Goal: Task Accomplishment & Management: Use online tool/utility

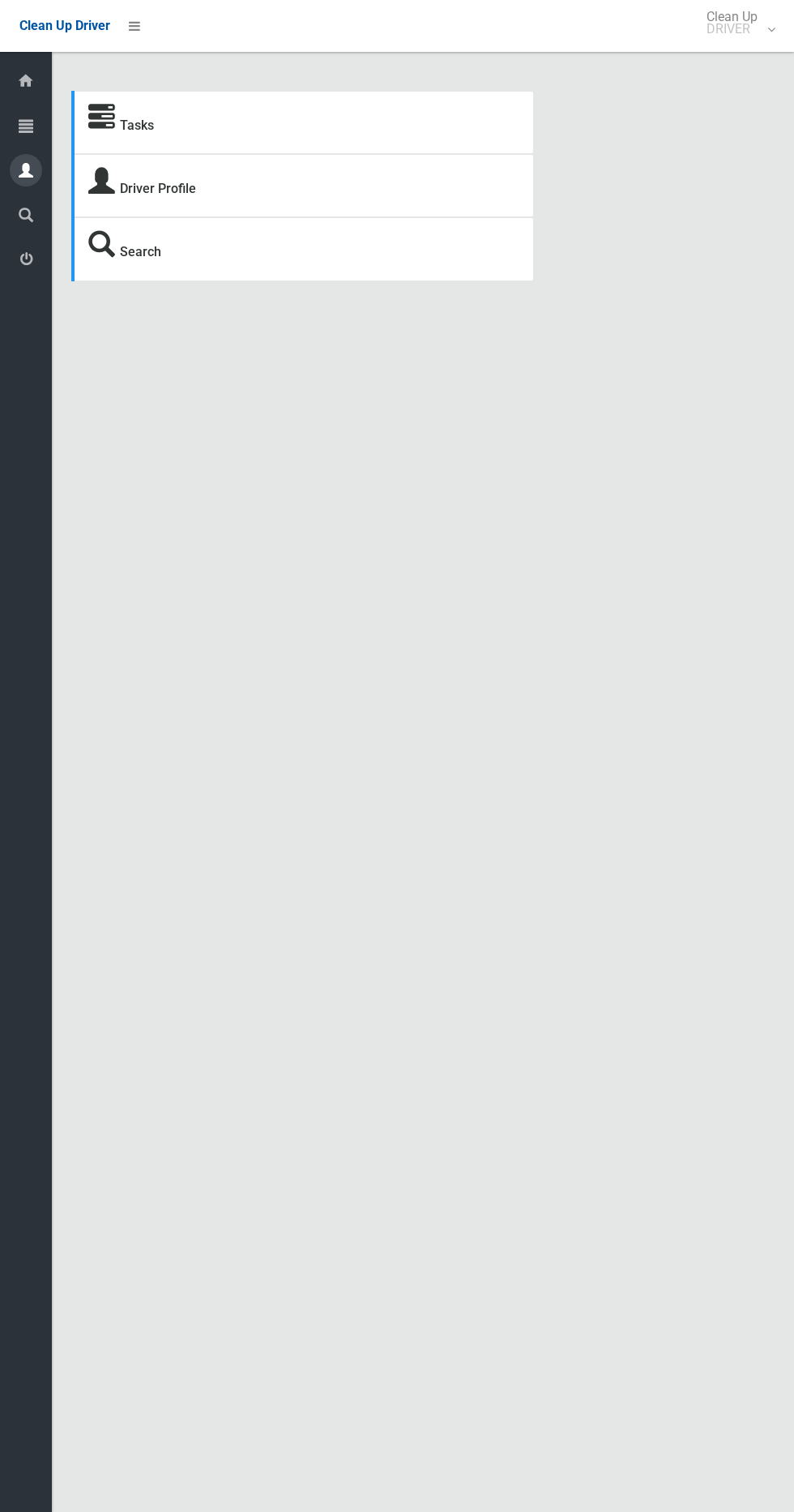
click at [26, 169] on icon at bounding box center [26, 170] width 14 height 32
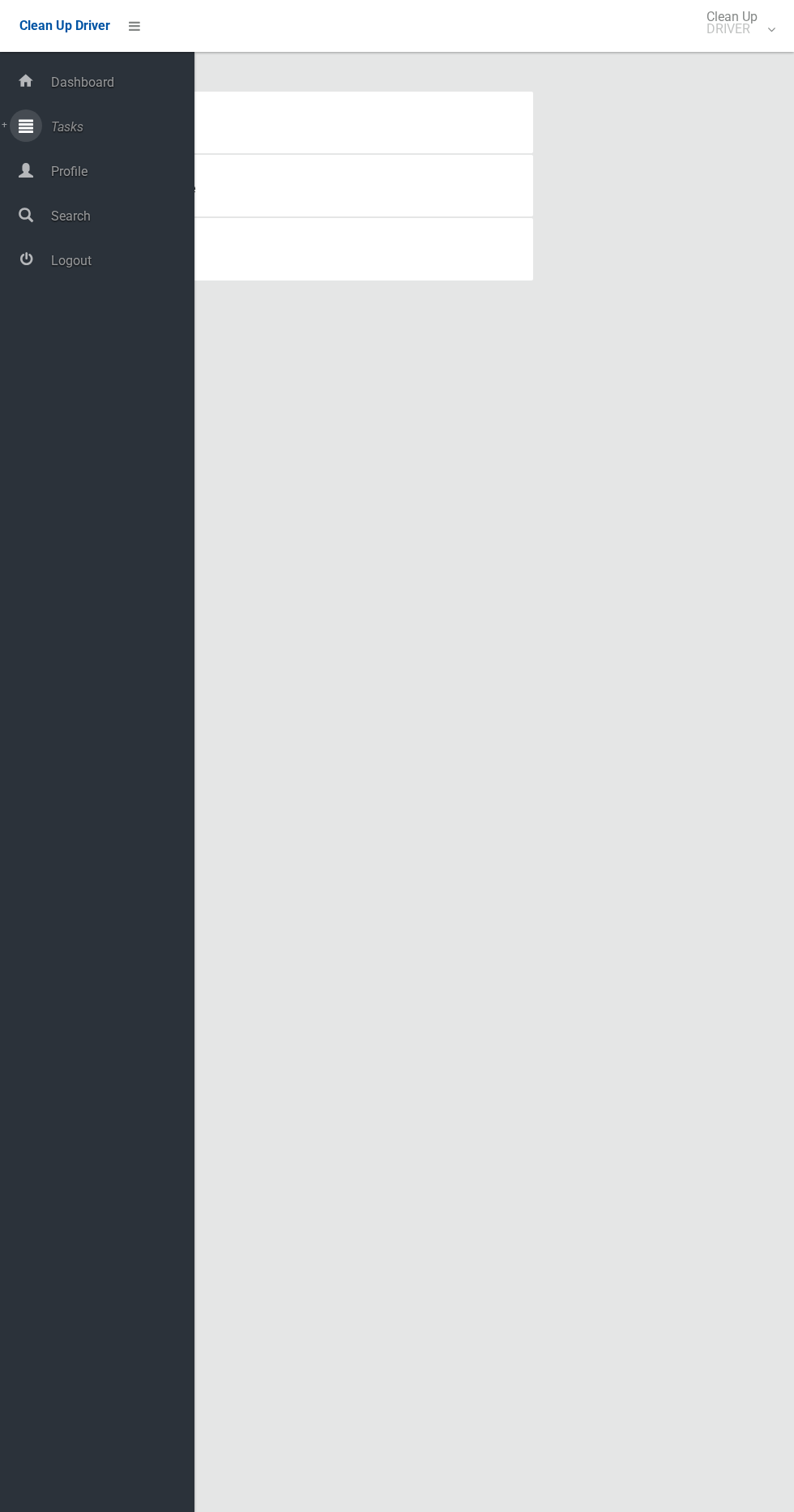
click at [26, 125] on icon at bounding box center [26, 126] width 14 height 32
click at [61, 202] on link "Overdue Tasks" at bounding box center [97, 211] width 195 height 27
click at [59, 193] on link "Todays Tasks" at bounding box center [97, 184] width 195 height 27
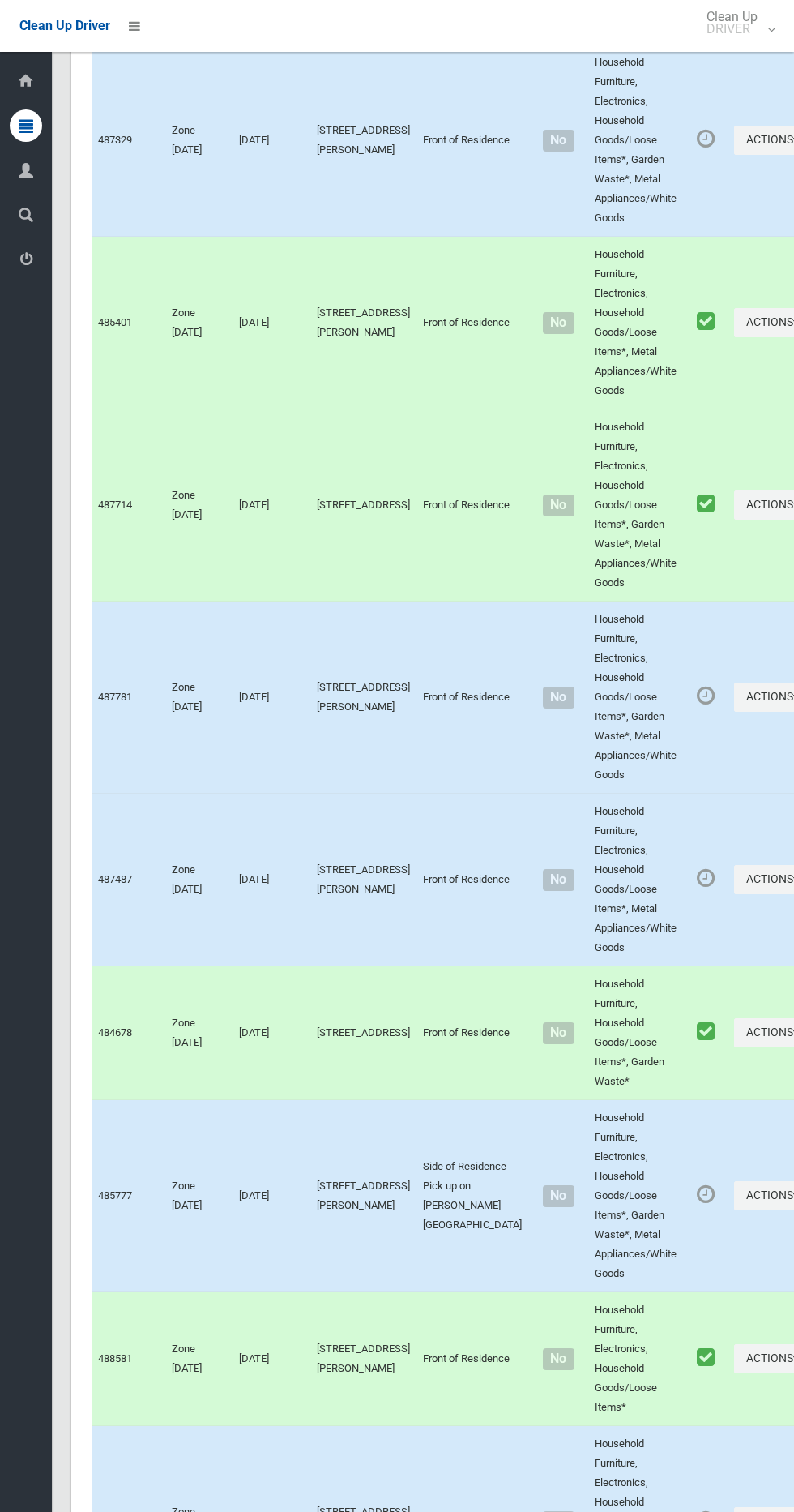
scroll to position [9997, 0]
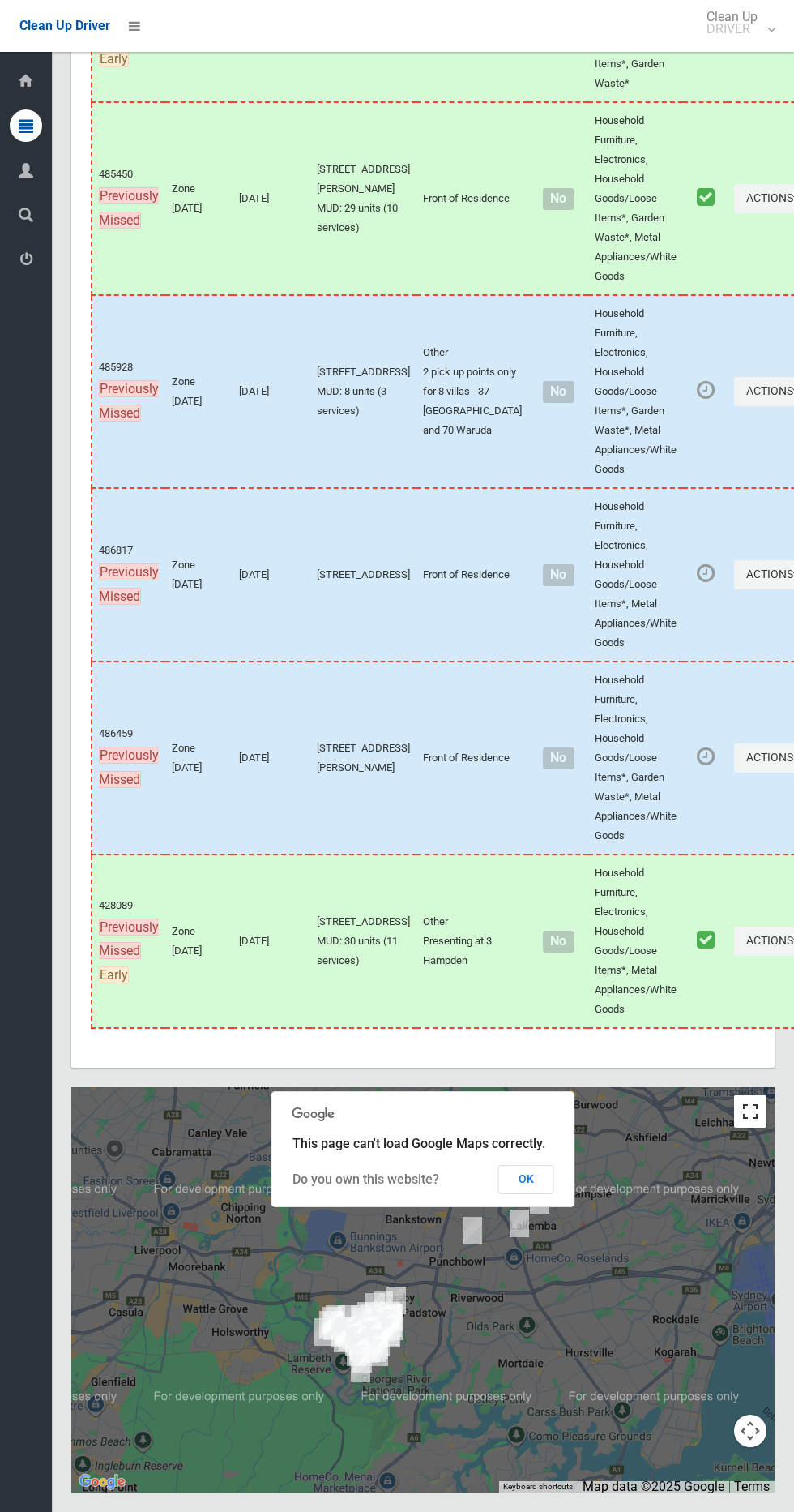
click at [747, 1118] on button "Toggle fullscreen view" at bounding box center [750, 1111] width 32 height 32
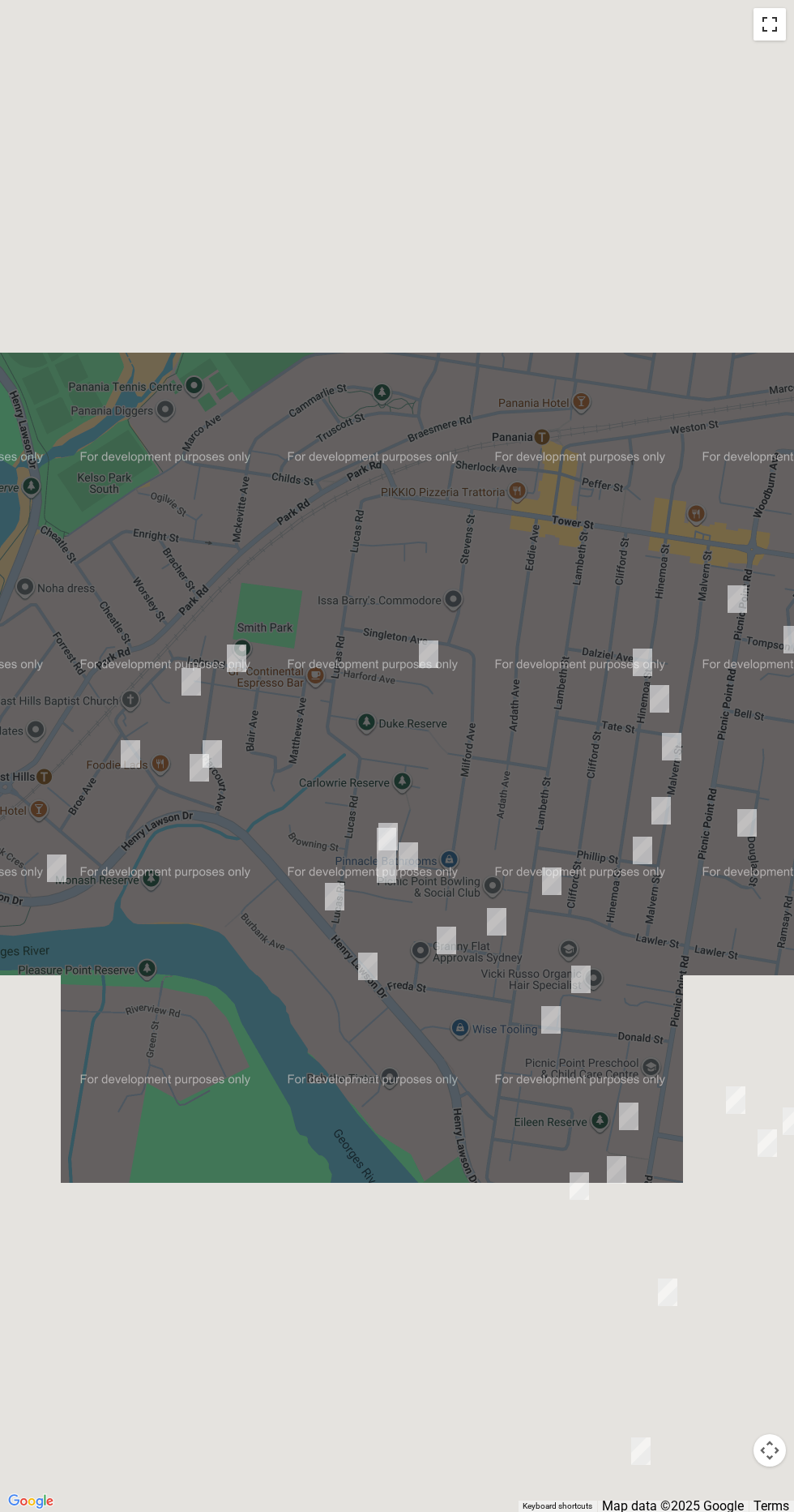
scroll to position [9933, 0]
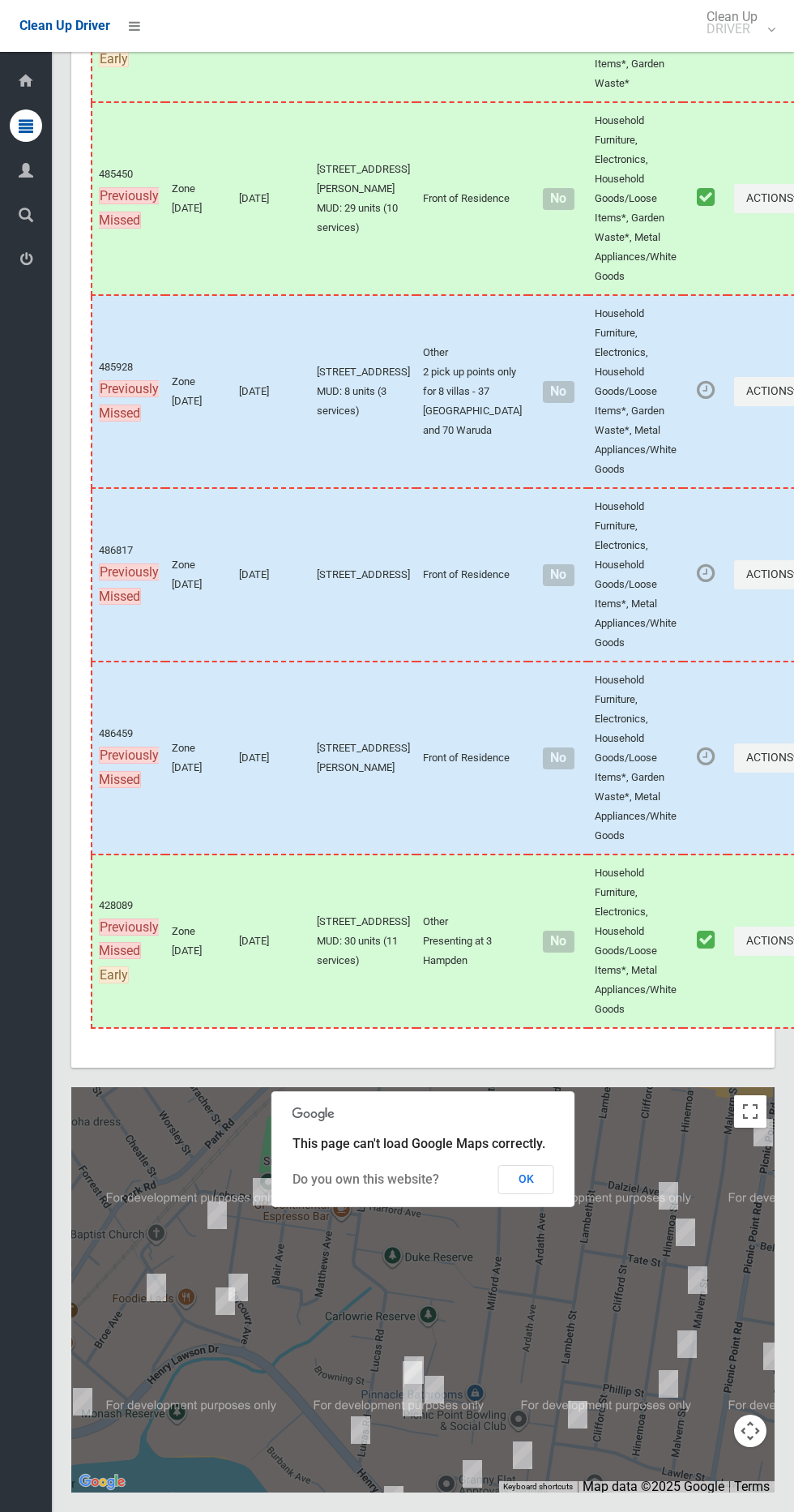
click at [717, 1182] on div at bounding box center [423, 1289] width 703 height 405
click at [766, 1170] on div at bounding box center [423, 1289] width 703 height 405
click at [752, 1128] on button "Toggle fullscreen view" at bounding box center [750, 1111] width 32 height 32
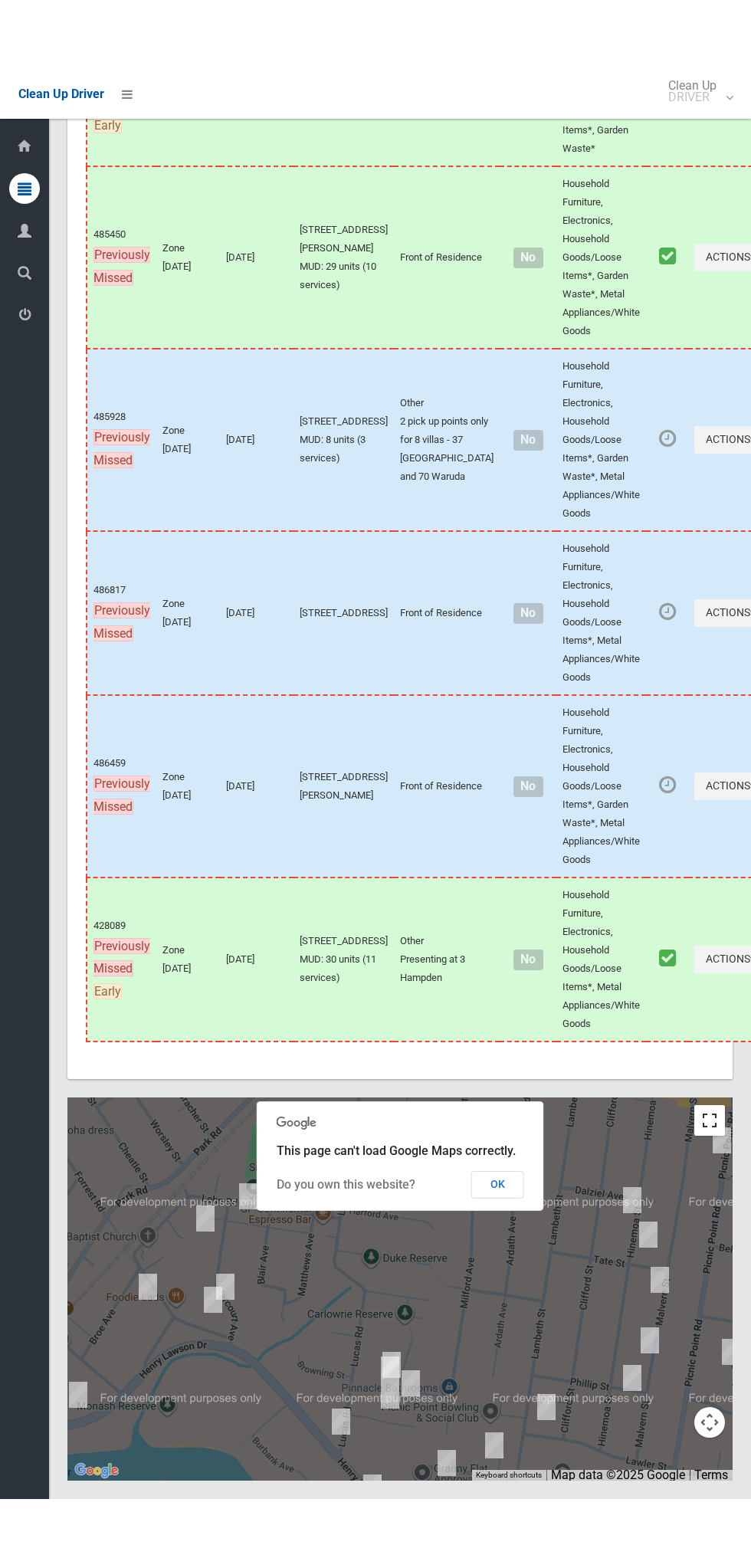
scroll to position [9311, 0]
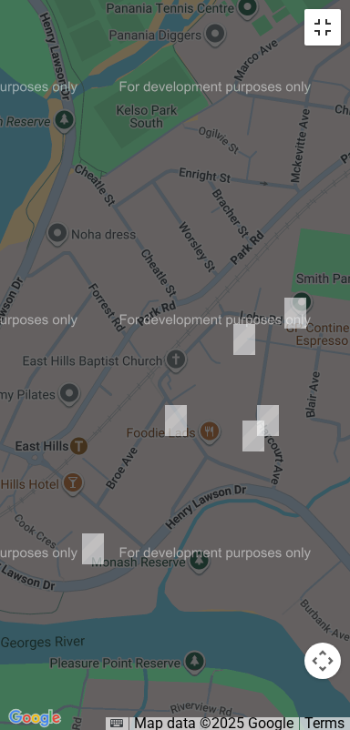
click at [317, 29] on button "Toggle fullscreen view" at bounding box center [322, 27] width 36 height 36
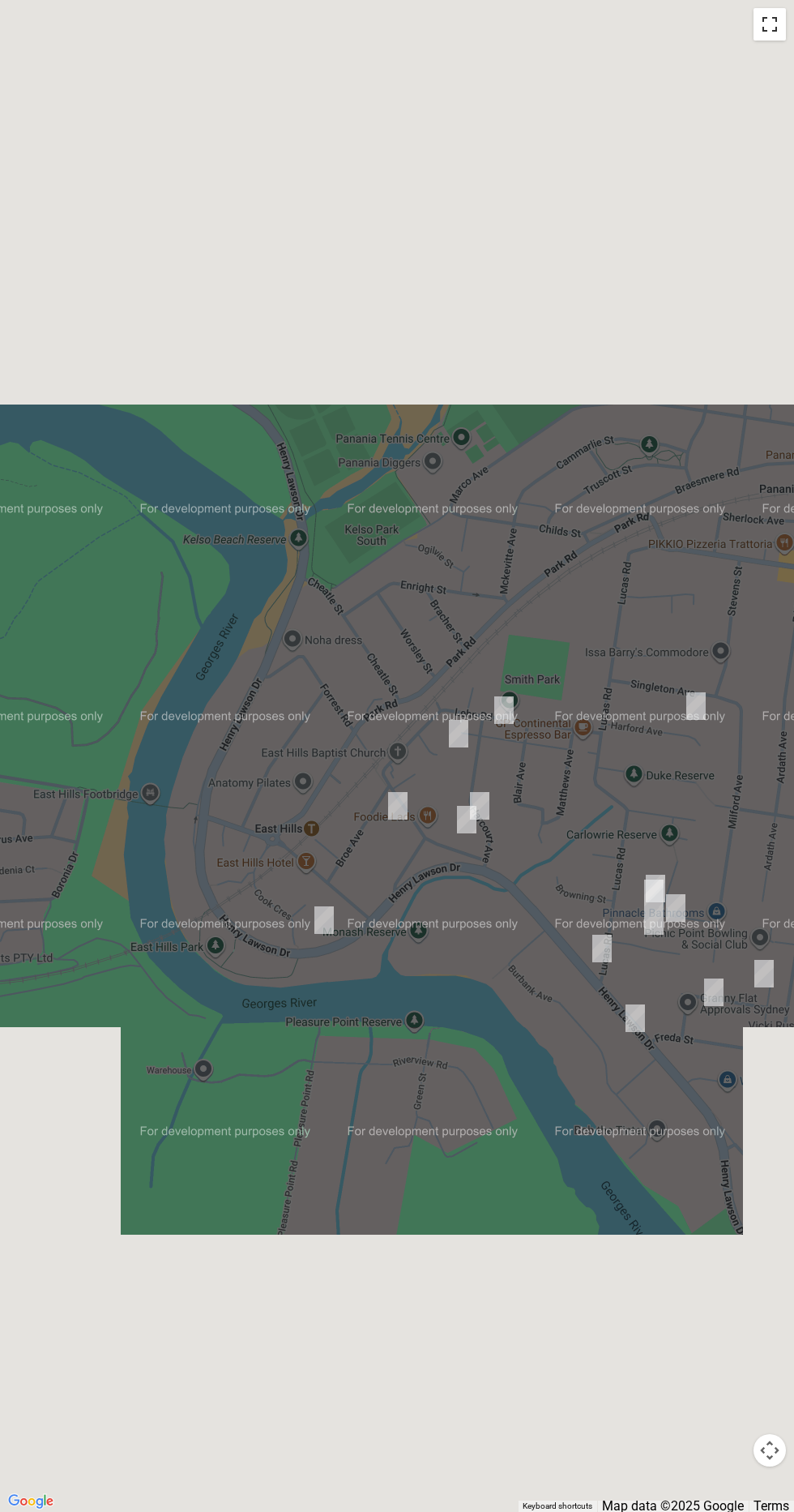
scroll to position [0, 0]
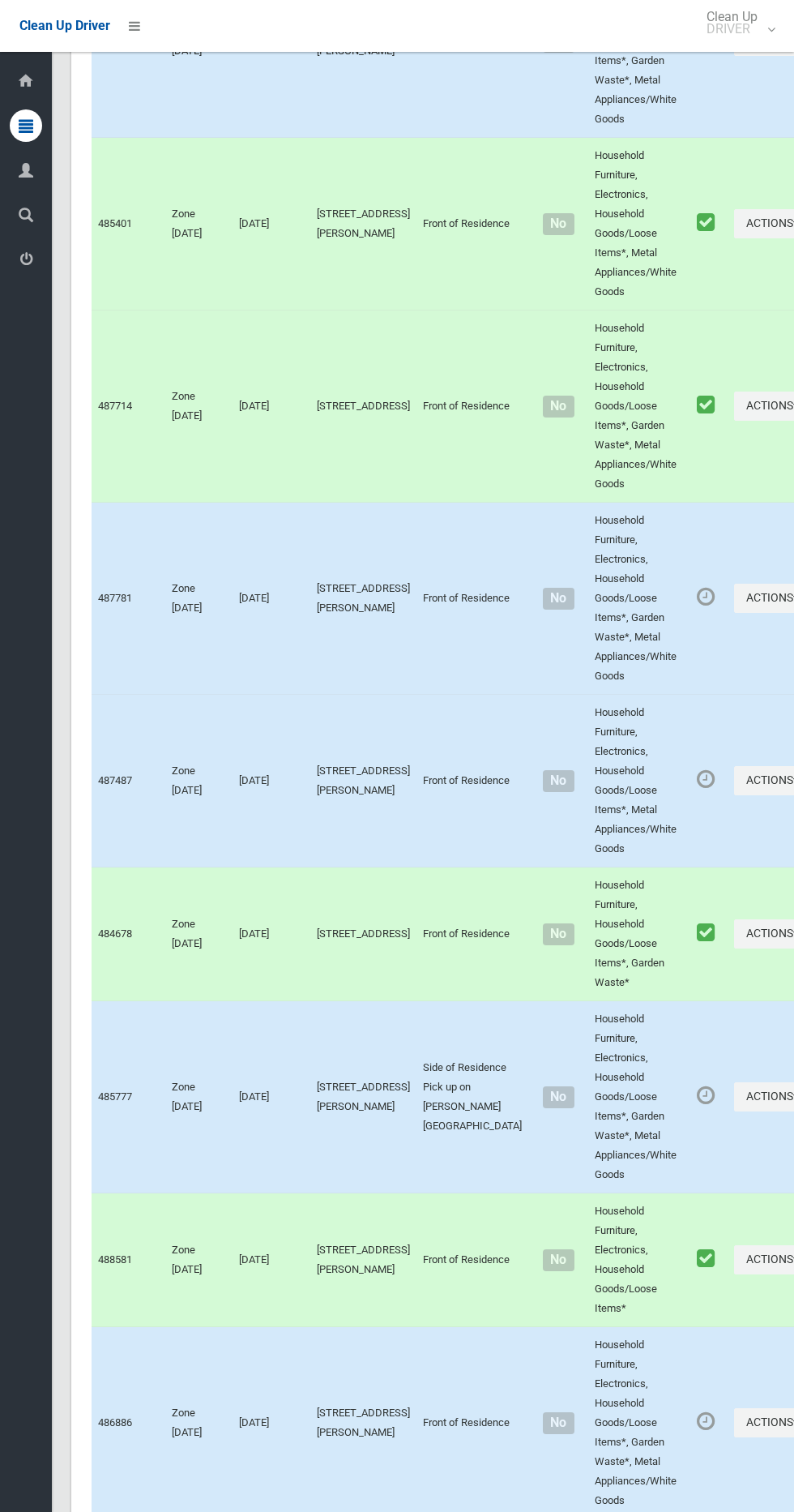
scroll to position [9997, 0]
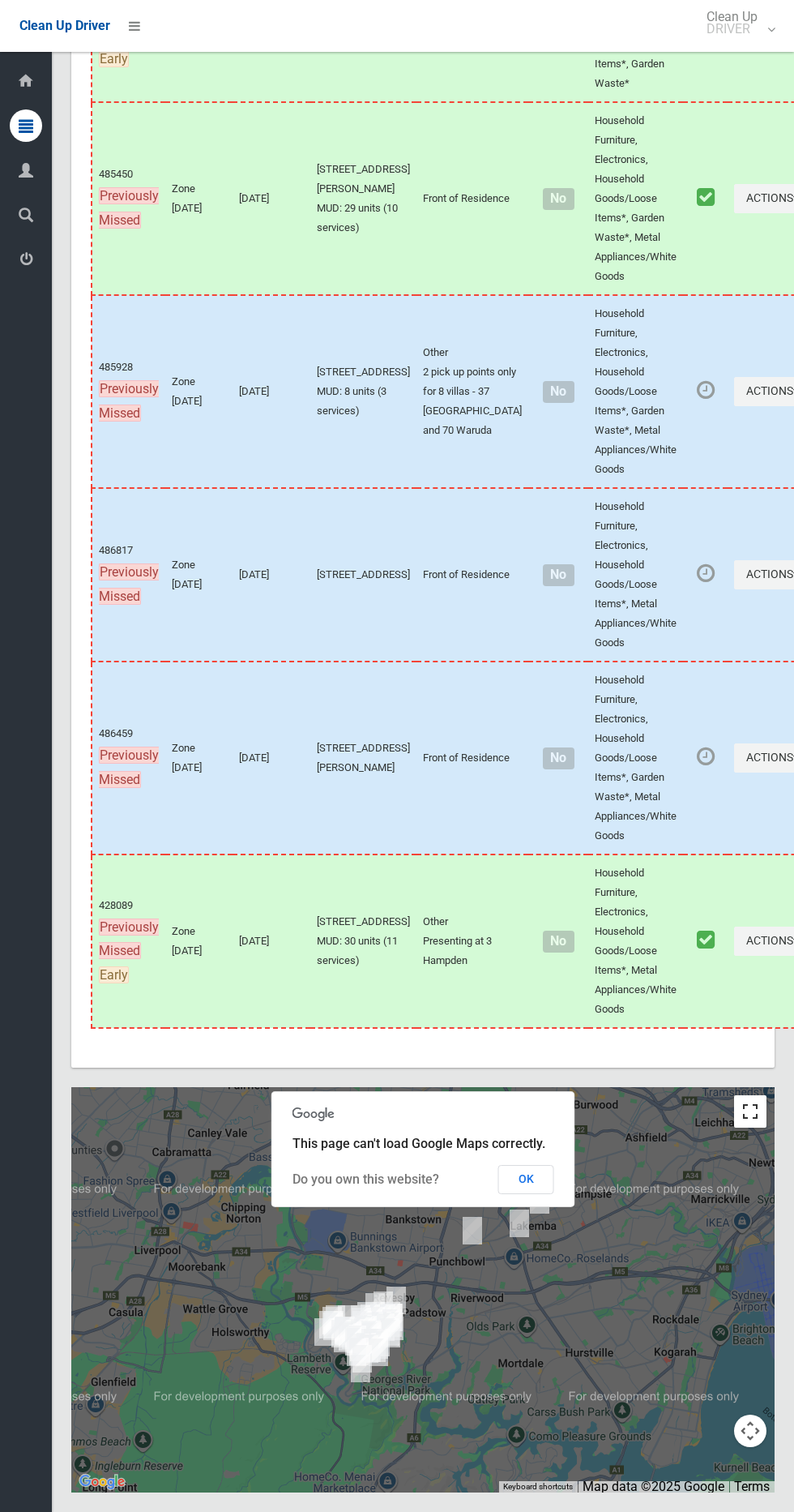
click at [752, 1110] on button "Toggle fullscreen view" at bounding box center [750, 1111] width 32 height 32
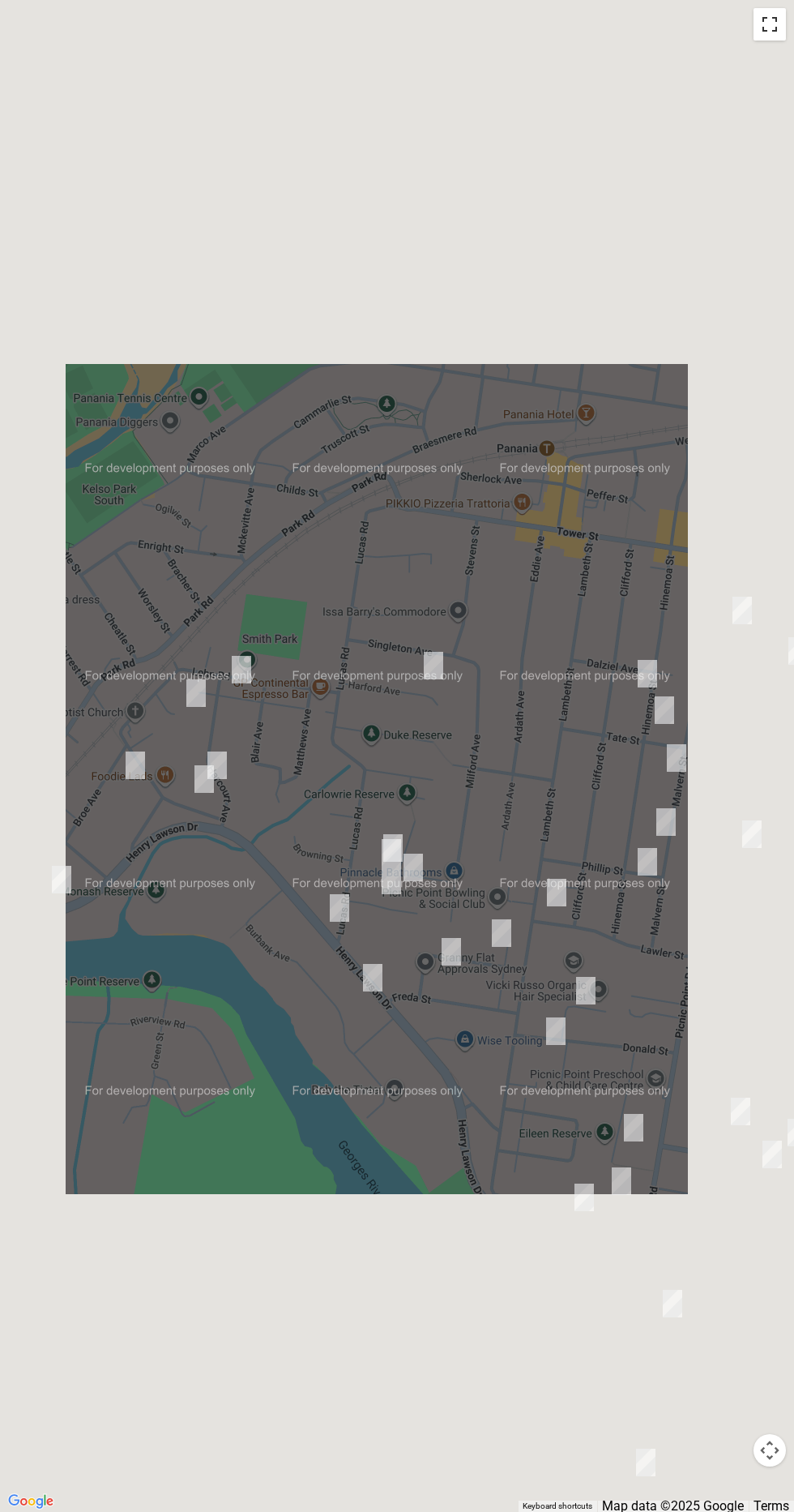
scroll to position [9938, 0]
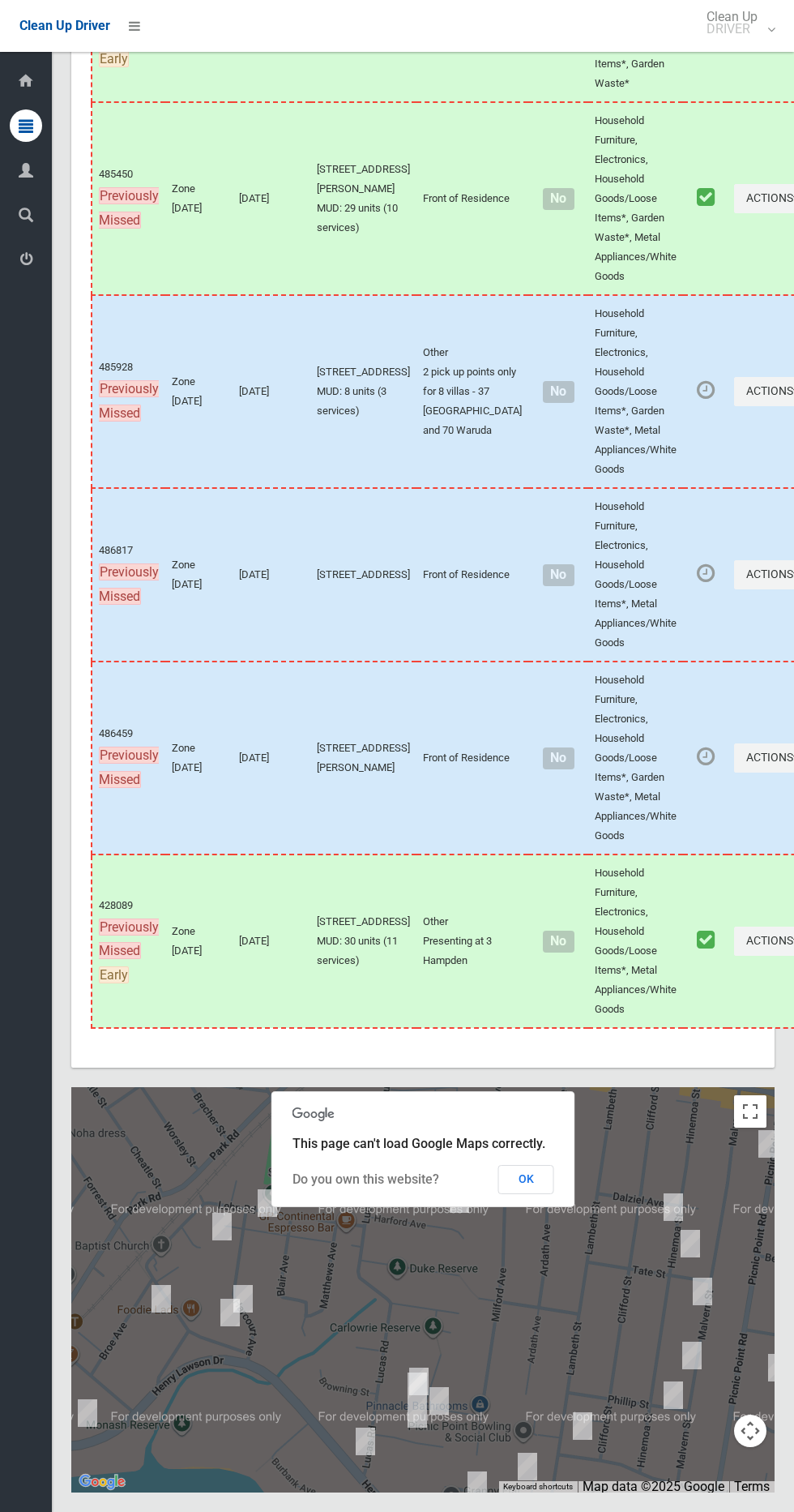
click at [764, 1151] on div at bounding box center [423, 1289] width 703 height 405
click at [753, 1128] on button "Toggle fullscreen view" at bounding box center [750, 1111] width 32 height 32
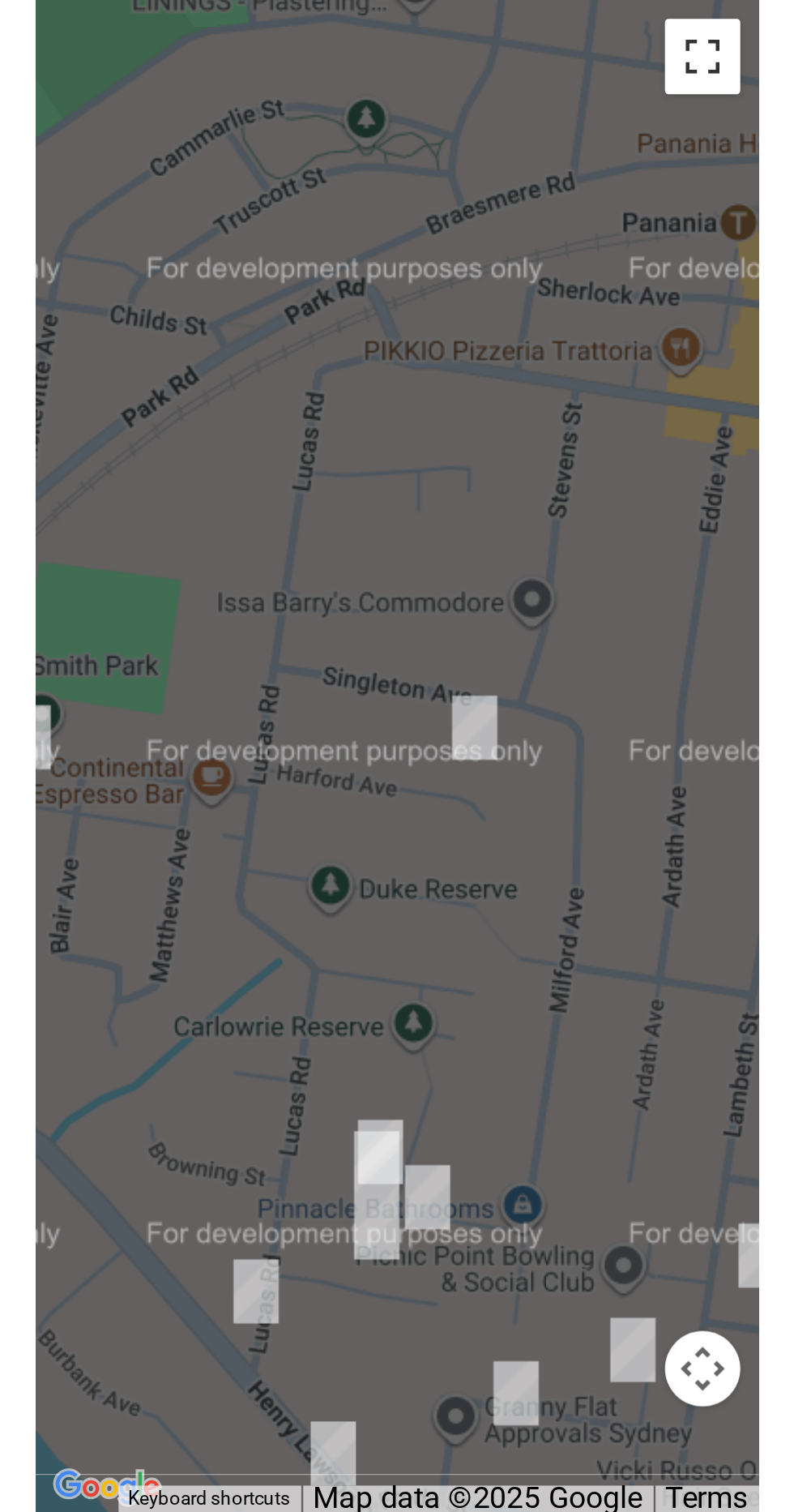
scroll to position [9919, 0]
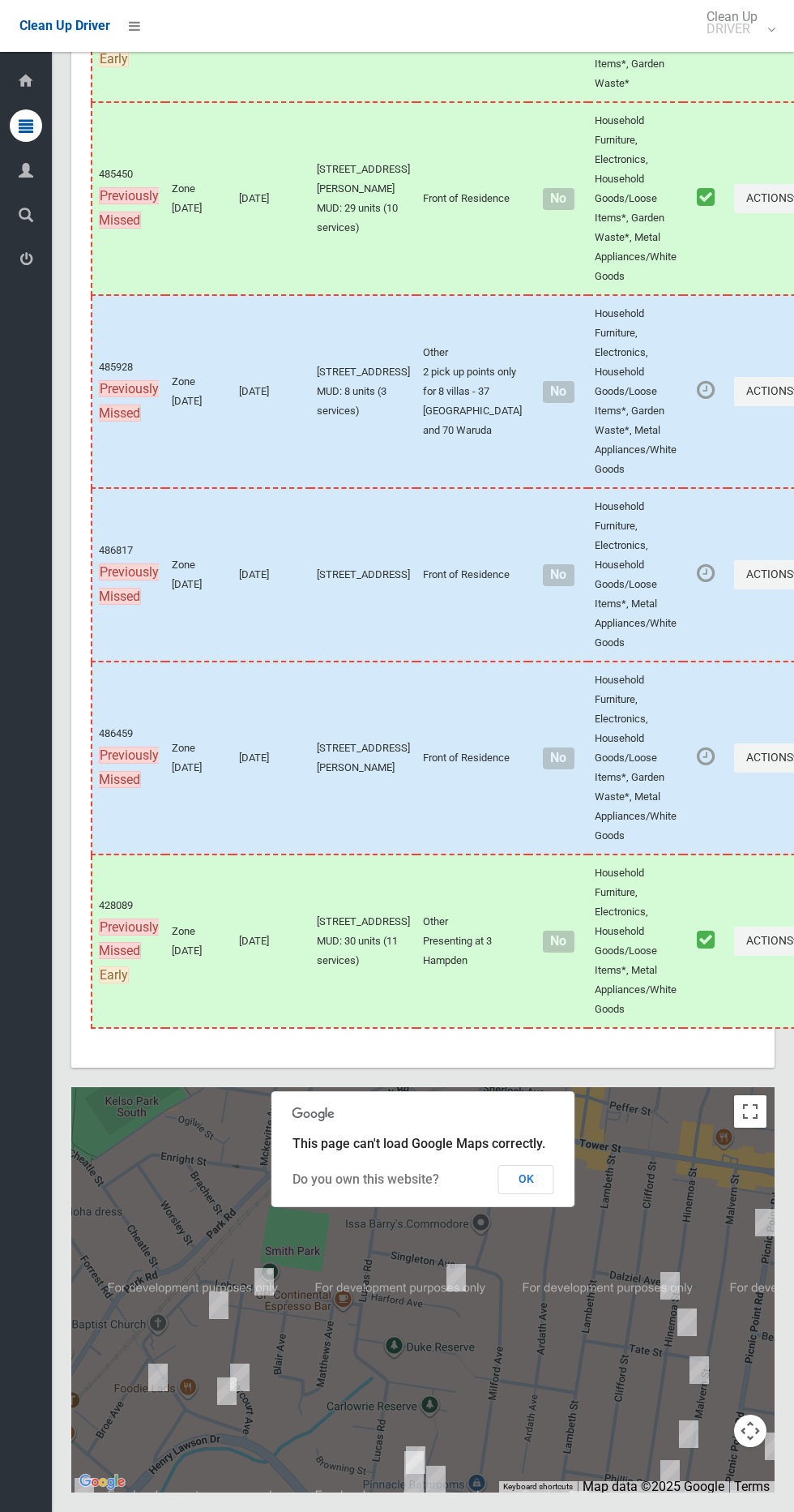
click at [766, 1209] on div at bounding box center [423, 1289] width 703 height 405
click at [751, 1128] on button "Toggle fullscreen view" at bounding box center [750, 1111] width 32 height 32
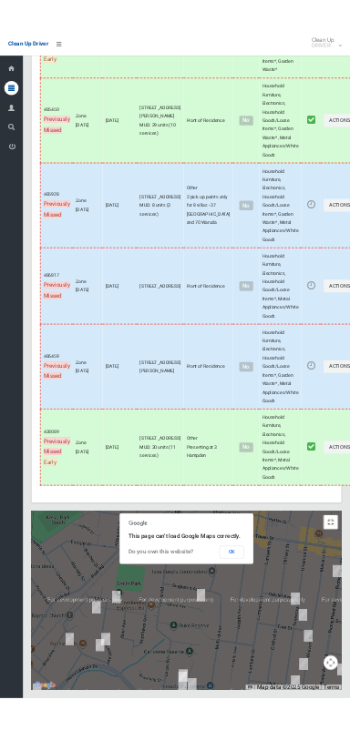
scroll to position [11063, 0]
